Goal: Information Seeking & Learning: Learn about a topic

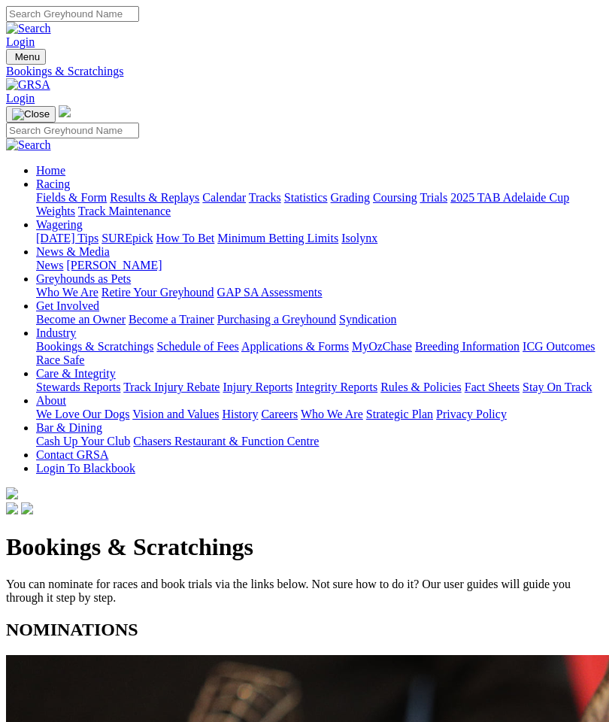
click at [12, 60] on img "Toggle navigation" at bounding box center [12, 60] width 0 height 0
click at [70, 177] on link "Racing" at bounding box center [53, 183] width 34 height 13
click at [107, 204] on link "Fields & Form" at bounding box center [71, 197] width 71 height 13
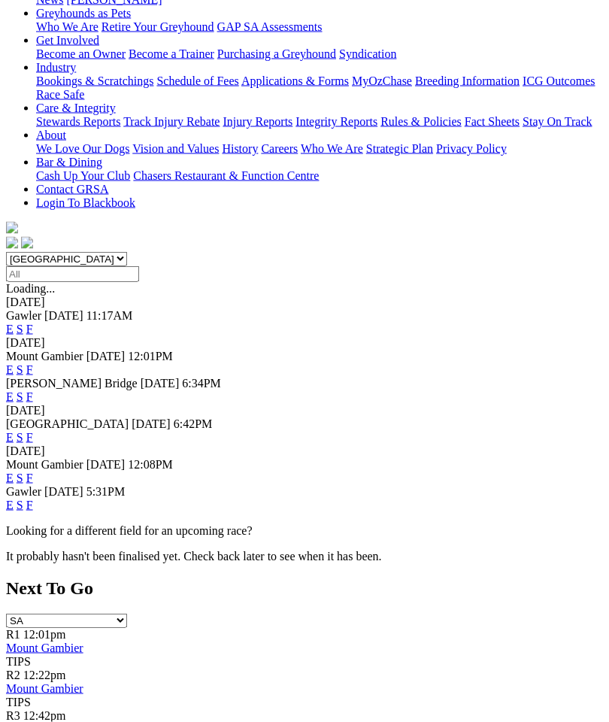
scroll to position [266, 0]
click at [33, 498] on link "F" at bounding box center [29, 504] width 7 height 13
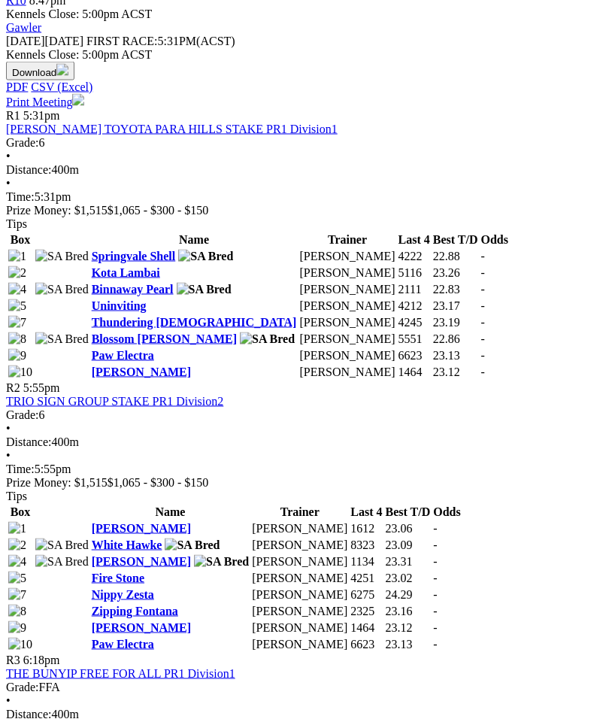
scroll to position [749, 0]
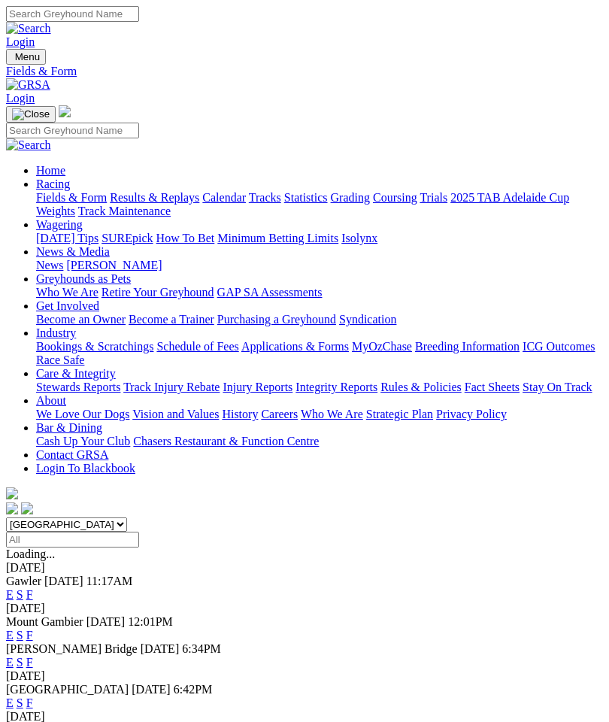
scroll to position [326, 0]
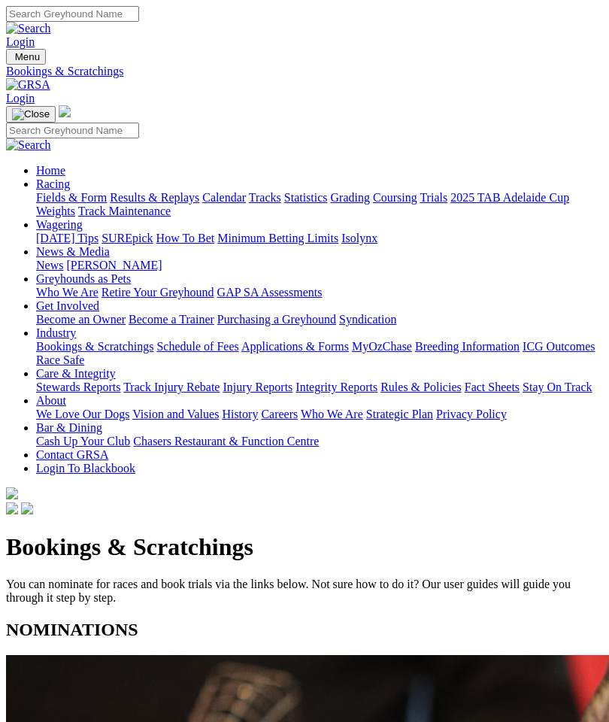
click at [12, 60] on img "Toggle navigation" at bounding box center [12, 60] width 0 height 0
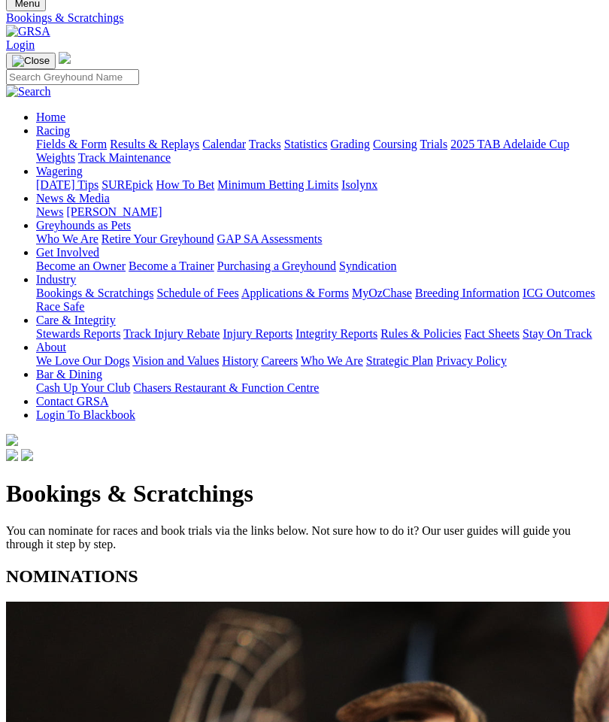
scroll to position [88, 0]
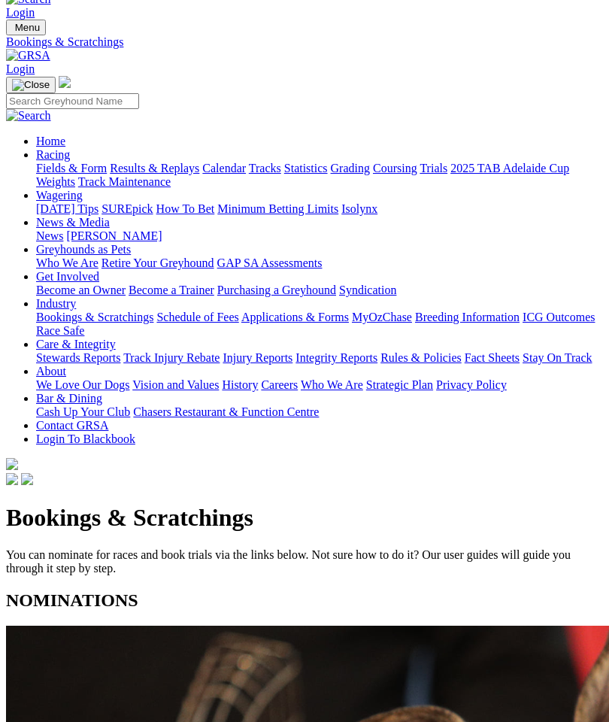
scroll to position [0, 0]
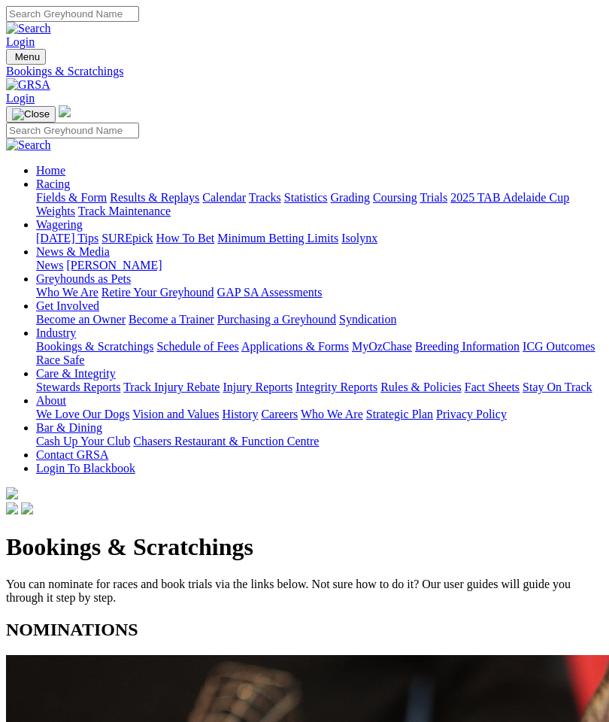
click at [12, 60] on img "Toggle navigation" at bounding box center [12, 60] width 0 height 0
click at [65, 164] on link "Home" at bounding box center [50, 170] width 29 height 13
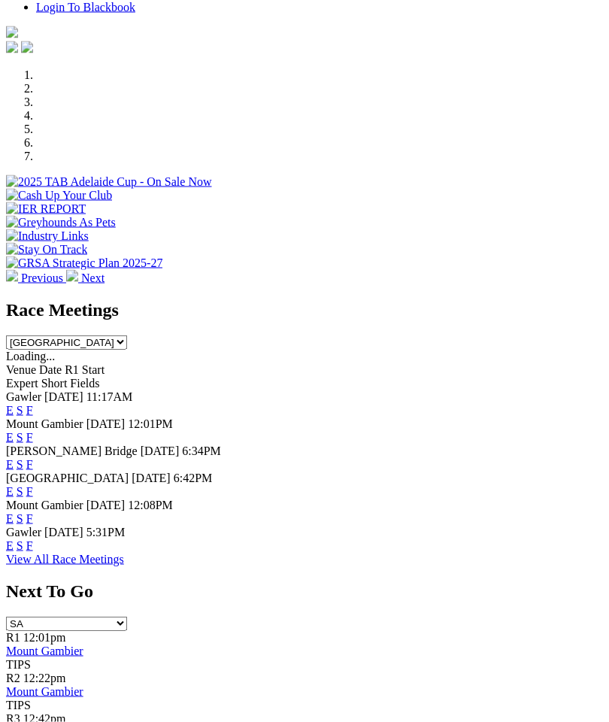
scroll to position [434, 0]
click at [33, 484] on link "F" at bounding box center [29, 490] width 7 height 13
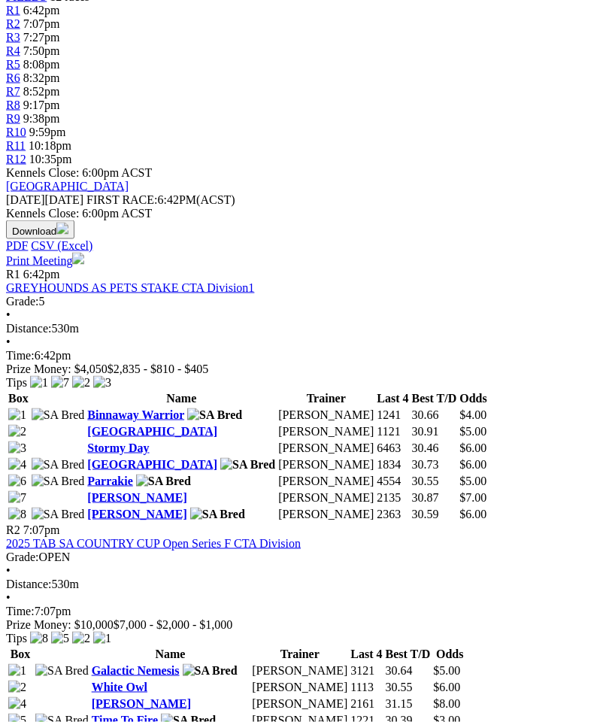
scroll to position [559, 0]
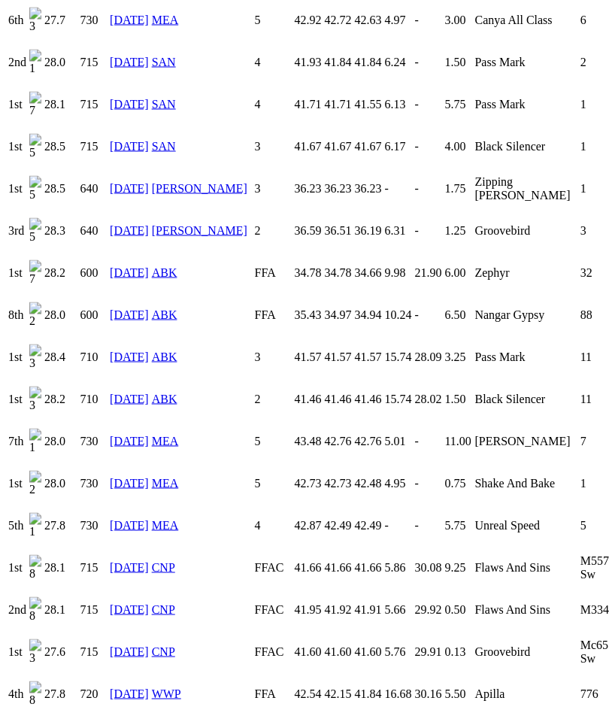
scroll to position [3254, 0]
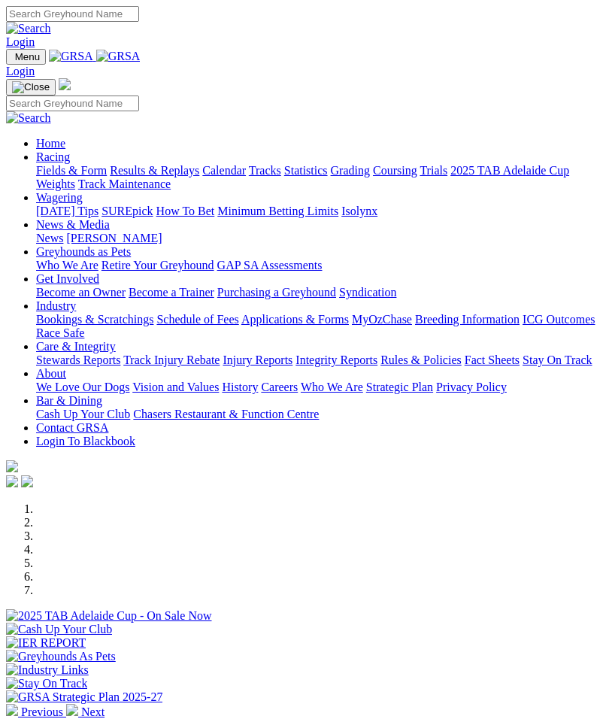
scroll to position [495, 0]
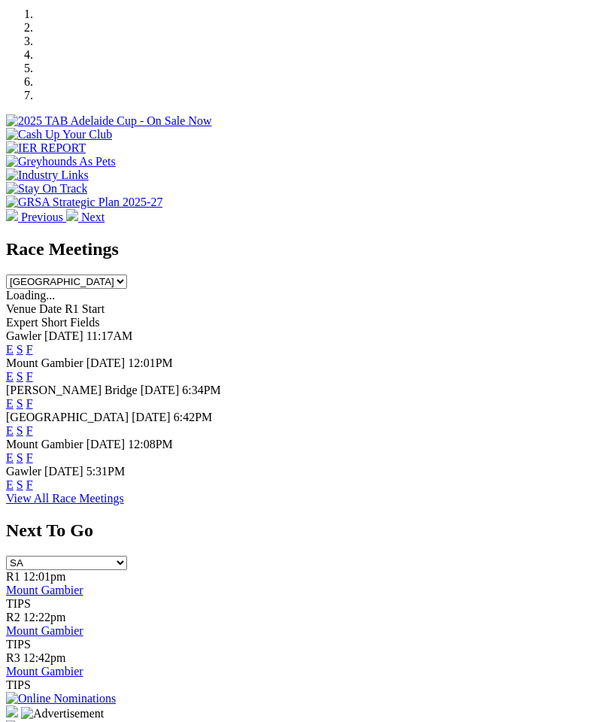
click at [33, 343] on link "F" at bounding box center [29, 349] width 7 height 13
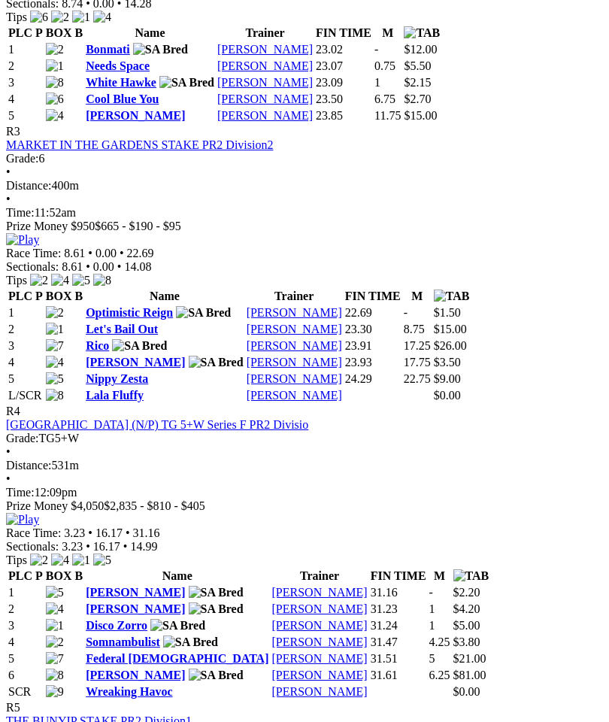
scroll to position [1164, 0]
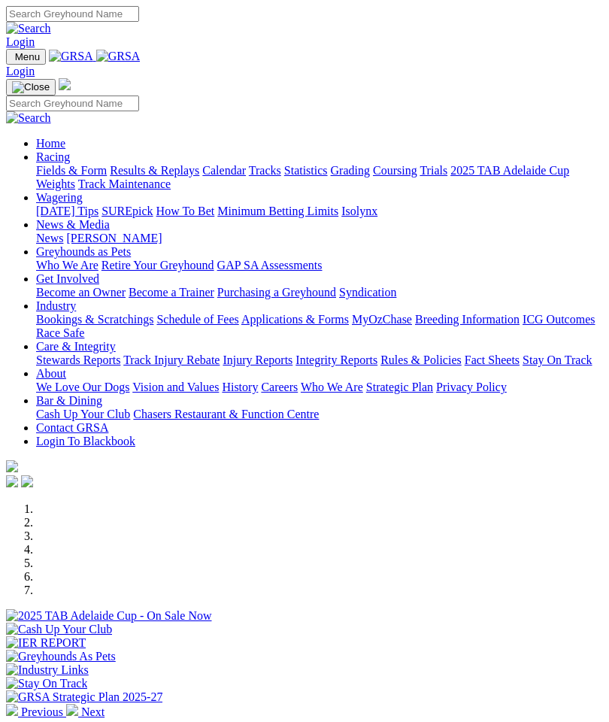
scroll to position [495, 0]
